Goal: Consume media (video, audio): Consume media (video, audio)

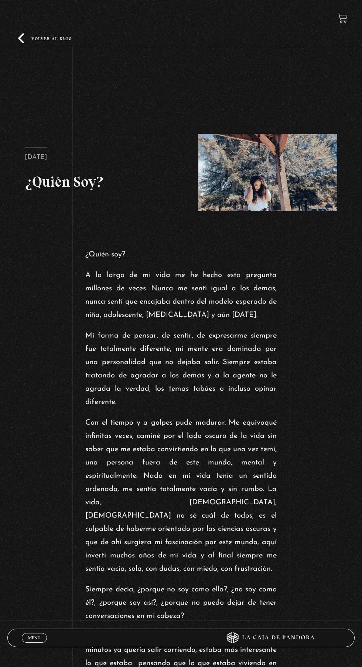
click at [55, 42] on link "Volver al blog" at bounding box center [45, 38] width 54 height 10
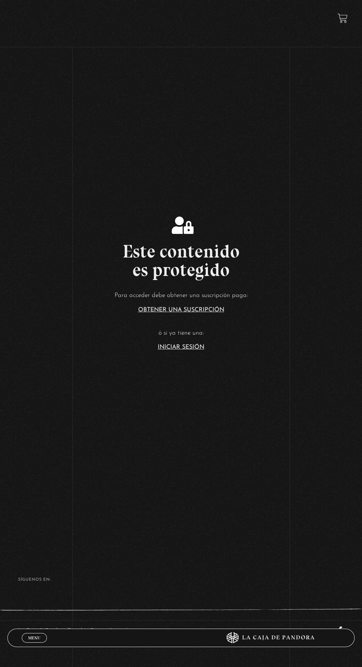
click at [196, 350] on link "Iniciar Sesión" at bounding box center [181, 347] width 47 height 6
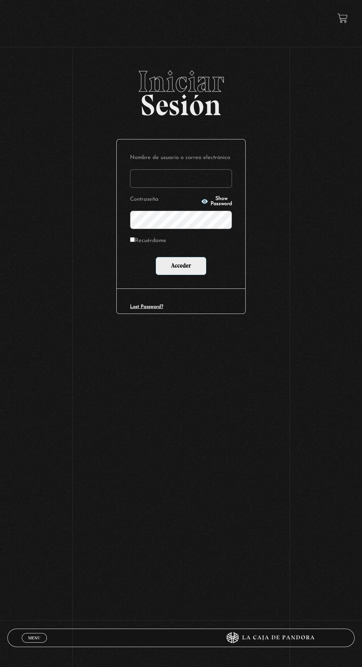
click at [224, 181] on input "Nombre de usuario o correo electrónico" at bounding box center [181, 178] width 102 height 18
type input "lailabigail@gmail.com"
click at [155, 257] on input "Acceder" at bounding box center [180, 266] width 51 height 18
click at [195, 274] on input "Acceder" at bounding box center [180, 266] width 51 height 18
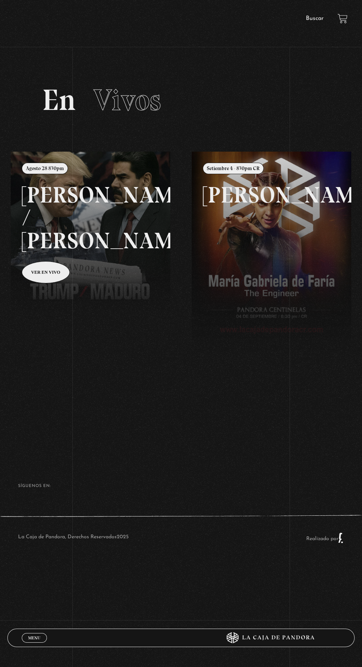
click at [34, 633] on link "Menu Cerrar" at bounding box center [34, 638] width 25 height 10
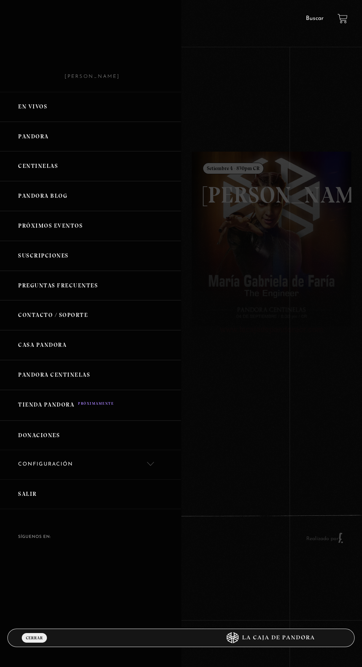
click at [54, 172] on link "Centinelas" at bounding box center [90, 166] width 181 height 30
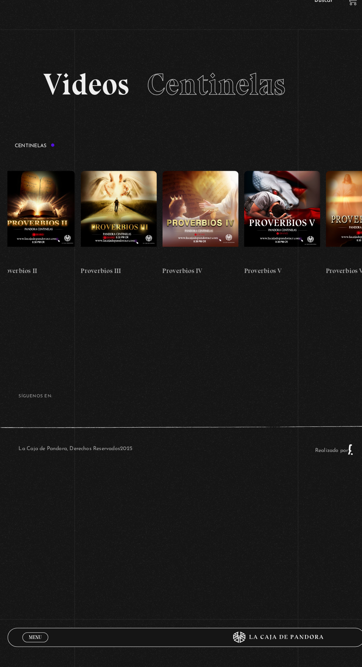
scroll to position [0, 321]
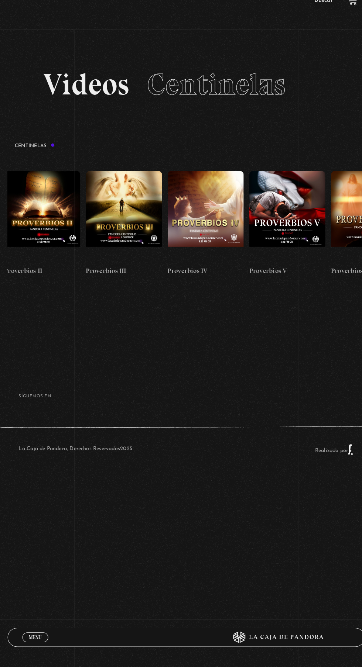
click at [120, 219] on figure at bounding box center [120, 229] width 74 height 89
